Goal: Transaction & Acquisition: Purchase product/service

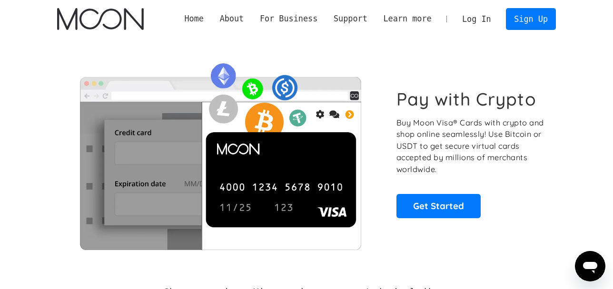
click at [480, 20] on link "Log In" at bounding box center [476, 19] width 45 height 21
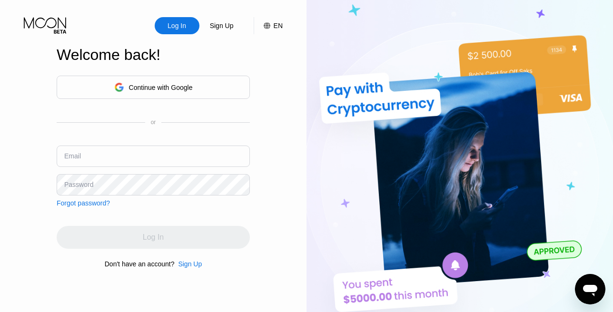
click at [89, 144] on div "Continue with Google or Email Password Forgot password?" at bounding box center [153, 141] width 193 height 131
click at [87, 154] on input "text" at bounding box center [153, 156] width 193 height 21
click at [83, 157] on input "text" at bounding box center [153, 156] width 193 height 21
type input "[EMAIL_ADDRESS][DOMAIN_NAME]"
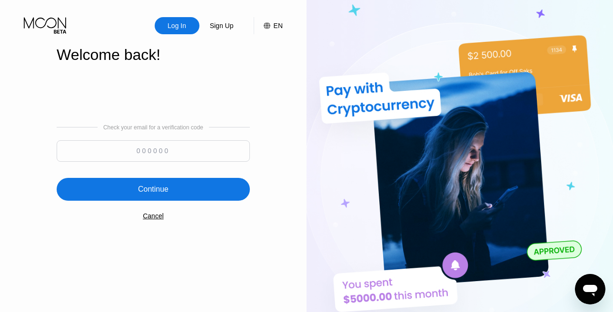
click at [152, 157] on input at bounding box center [153, 150] width 193 height 21
paste input "656432"
type input "656432"
click at [156, 184] on div "Continue" at bounding box center [153, 189] width 193 height 23
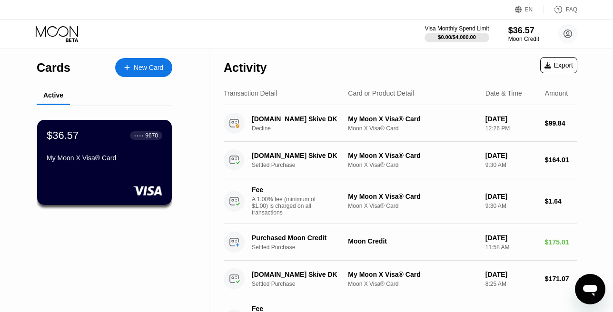
click at [529, 43] on div "Visa Monthly Spend Limit $0.00 / $4,000.00 $36.57 Moon Credit lauracla2@protonm…" at bounding box center [500, 33] width 153 height 19
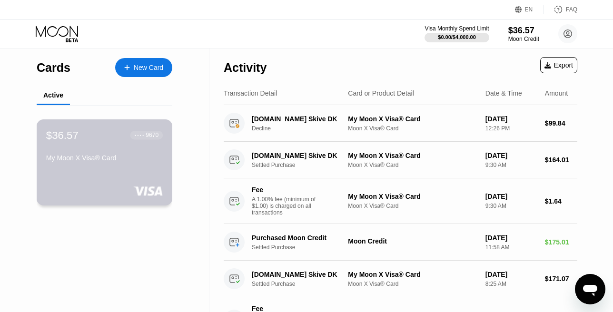
click at [115, 165] on div "My Moon X Visa® Card" at bounding box center [104, 159] width 117 height 11
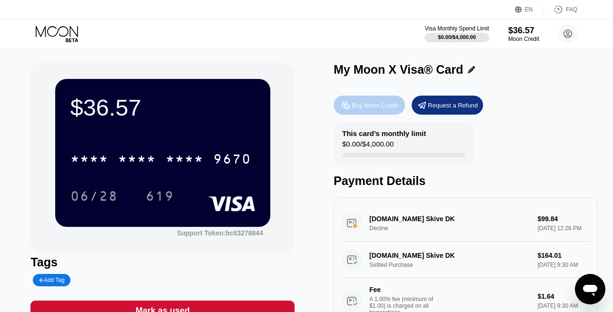
click at [382, 111] on div "Buy Moon Credit" at bounding box center [369, 105] width 71 height 19
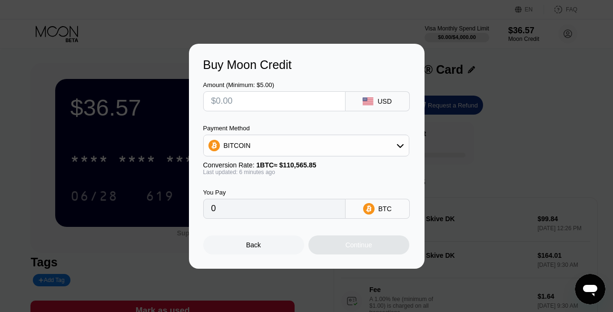
click at [320, 105] on input "text" at bounding box center [274, 101] width 126 height 19
type input "$1"
type input "0.00000906"
type input "$12"
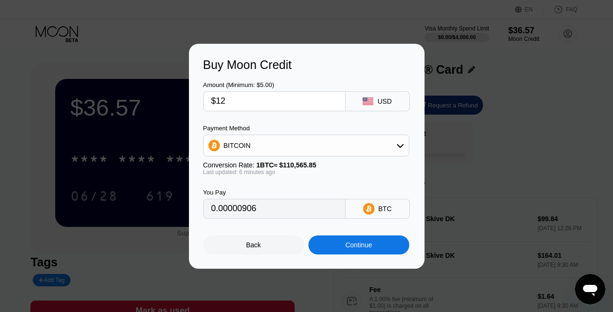
type input "0.00010865"
type input "$120"
type input "0.00108647"
type input "$120"
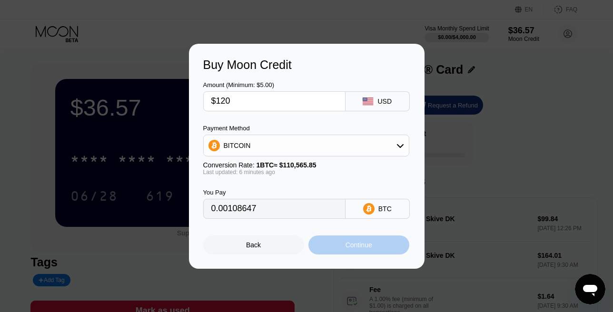
click at [354, 250] on div "Continue" at bounding box center [358, 245] width 101 height 19
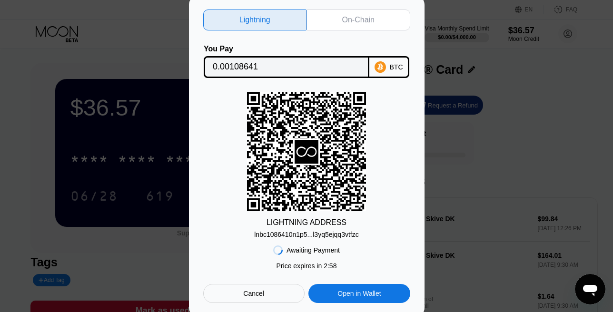
click at [326, 67] on input "0.00108641" at bounding box center [287, 67] width 148 height 19
click at [305, 238] on div "lnbc1086410n1p5...l3yq5ejqq3vtfzc" at bounding box center [306, 235] width 105 height 8
click at [341, 237] on div "lnbc1086410n1p5...l3yq5ejqq3vtfzc" at bounding box center [306, 235] width 105 height 8
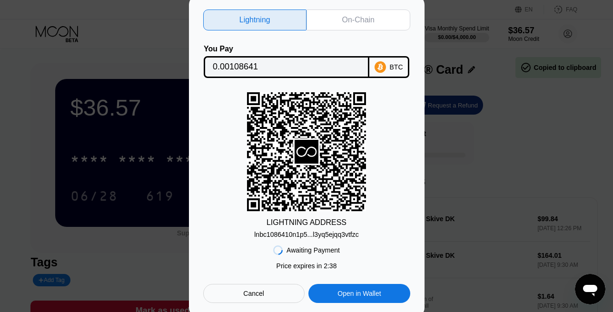
click at [345, 20] on div "On-Chain" at bounding box center [358, 20] width 32 height 10
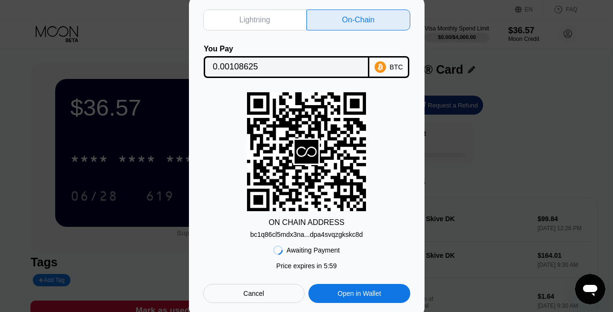
click at [302, 234] on div "bc1q86cl5mdx3na...dpa4svqzgkskc8d" at bounding box center [306, 235] width 113 height 8
click at [249, 68] on input "0.00108625" at bounding box center [287, 67] width 148 height 19
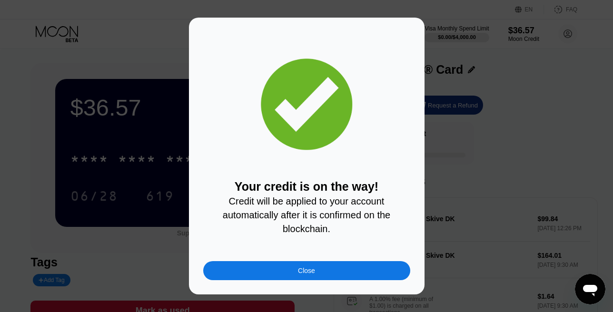
click at [332, 275] on div "Close" at bounding box center [306, 270] width 207 height 19
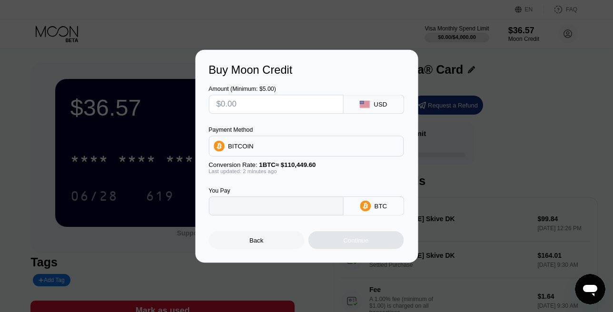
type input "0"
